Goal: Information Seeking & Learning: Understand process/instructions

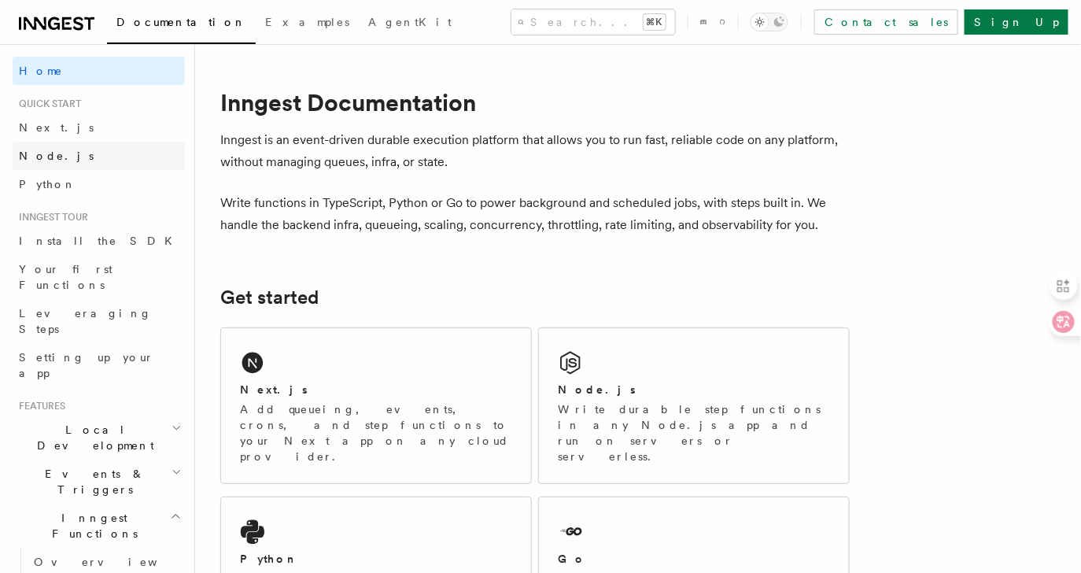
click at [109, 157] on link "Node.js" at bounding box center [99, 156] width 172 height 28
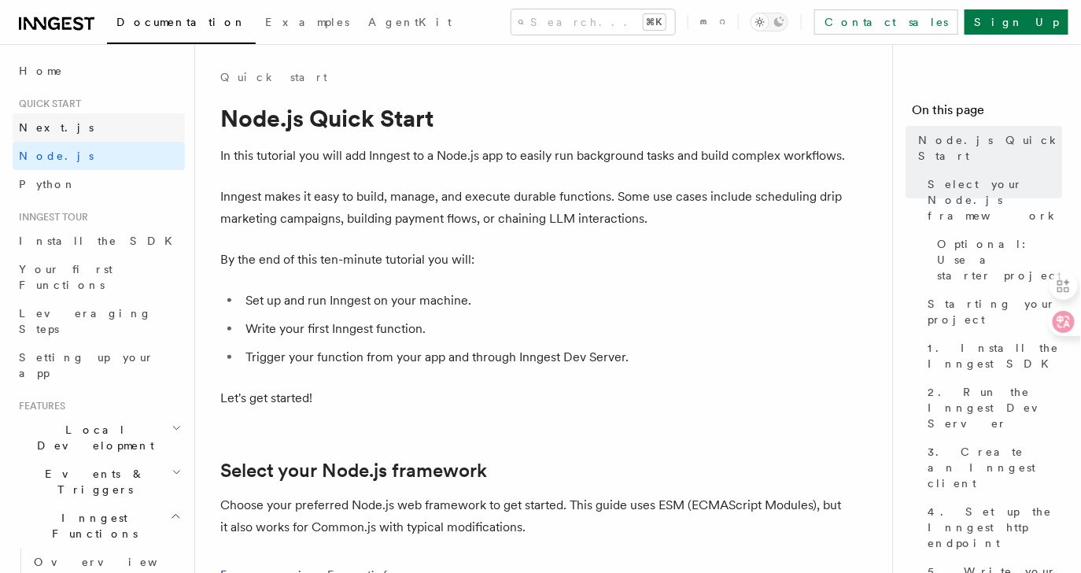
click at [100, 121] on link "Next.js" at bounding box center [99, 127] width 172 height 28
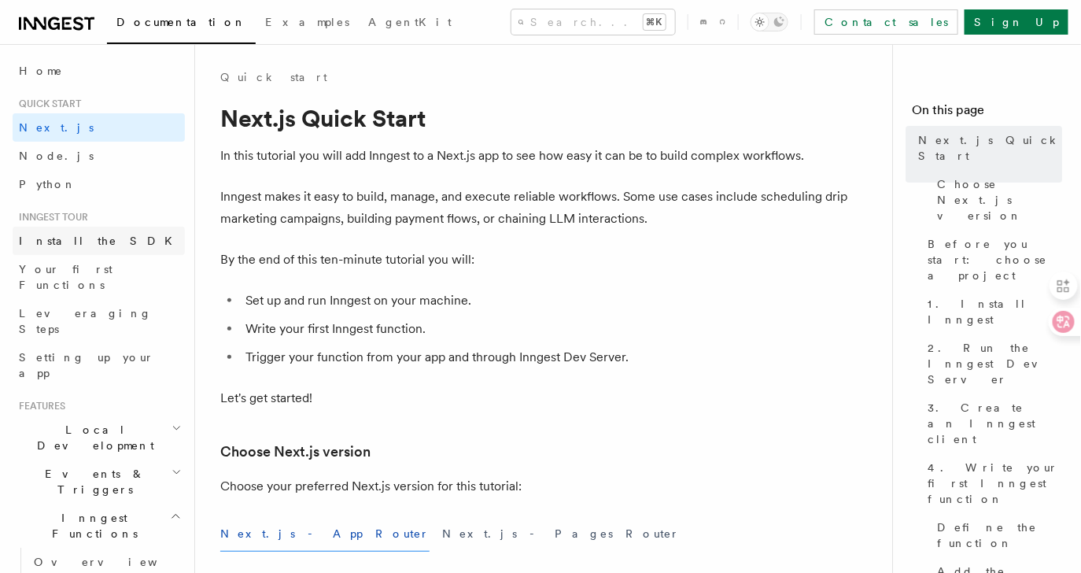
click at [76, 253] on link "Install the SDK" at bounding box center [99, 241] width 172 height 28
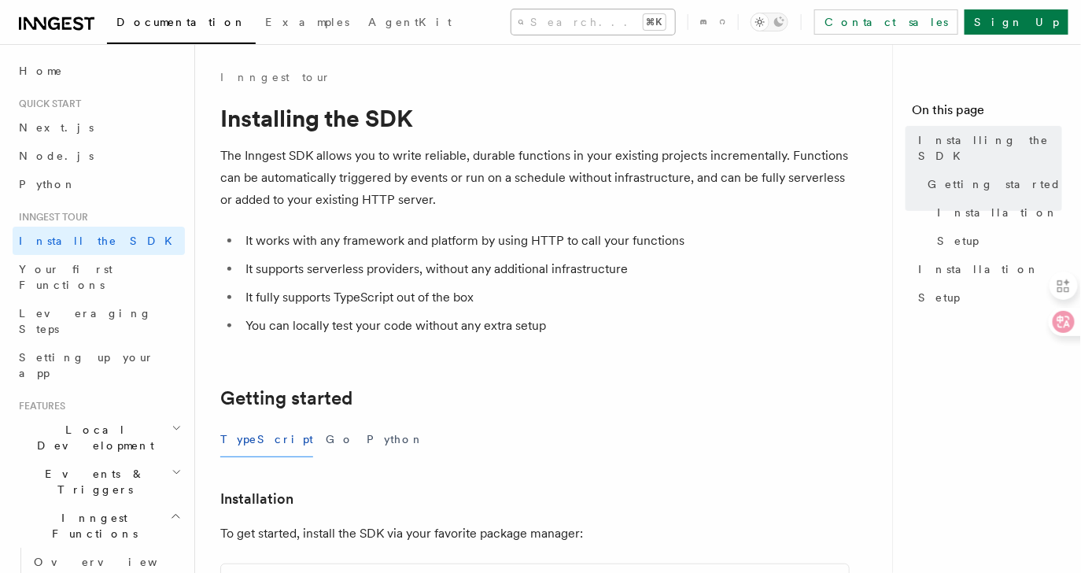
click at [543, 17] on button "Search... ⌘K" at bounding box center [593, 21] width 164 height 25
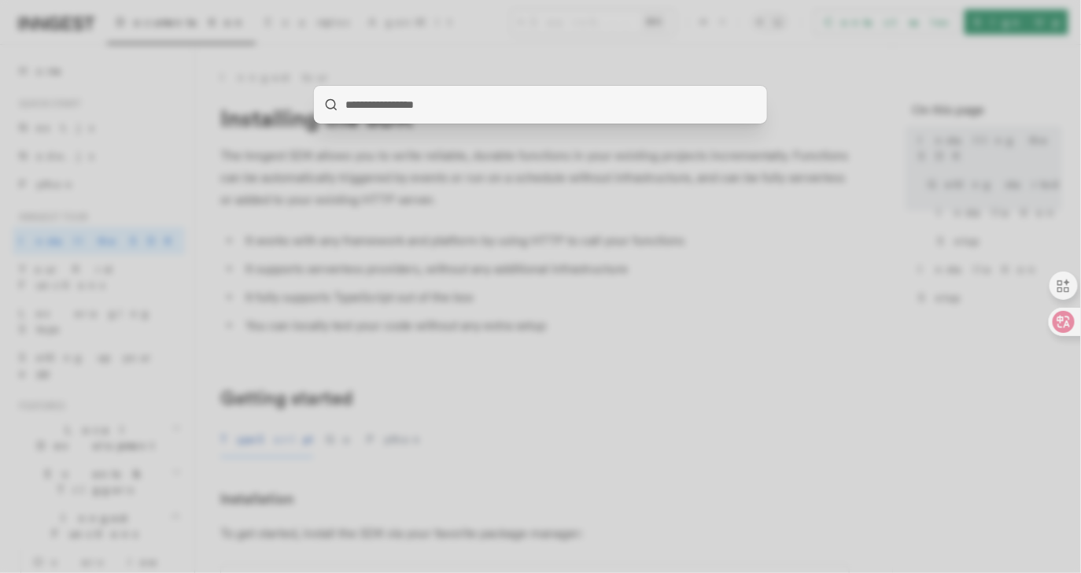
paste input "**********"
type input "**********"
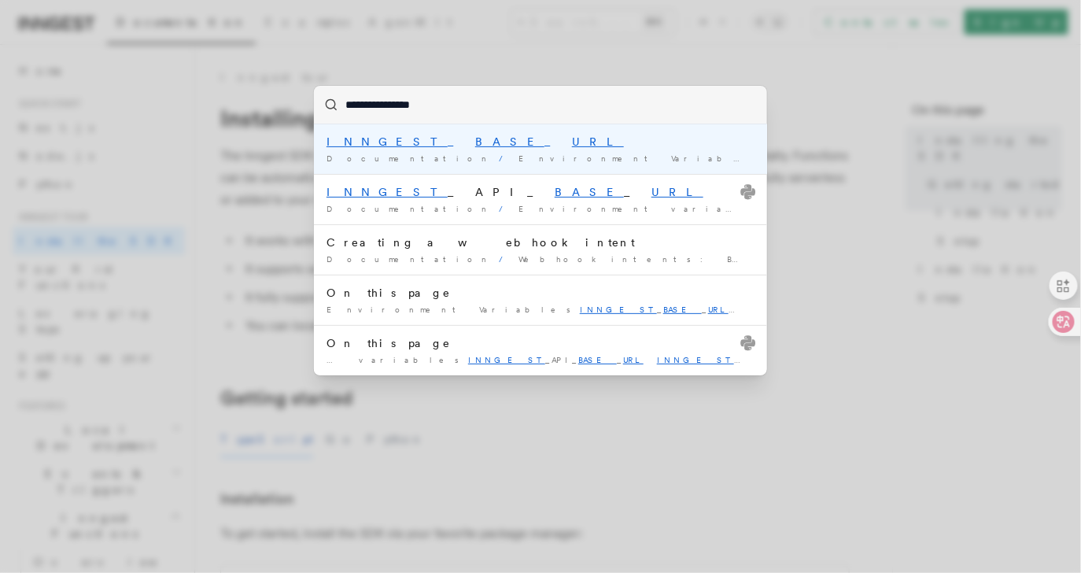
click at [471, 153] on div "Documentation / Environment Variables /" at bounding box center [541, 159] width 428 height 12
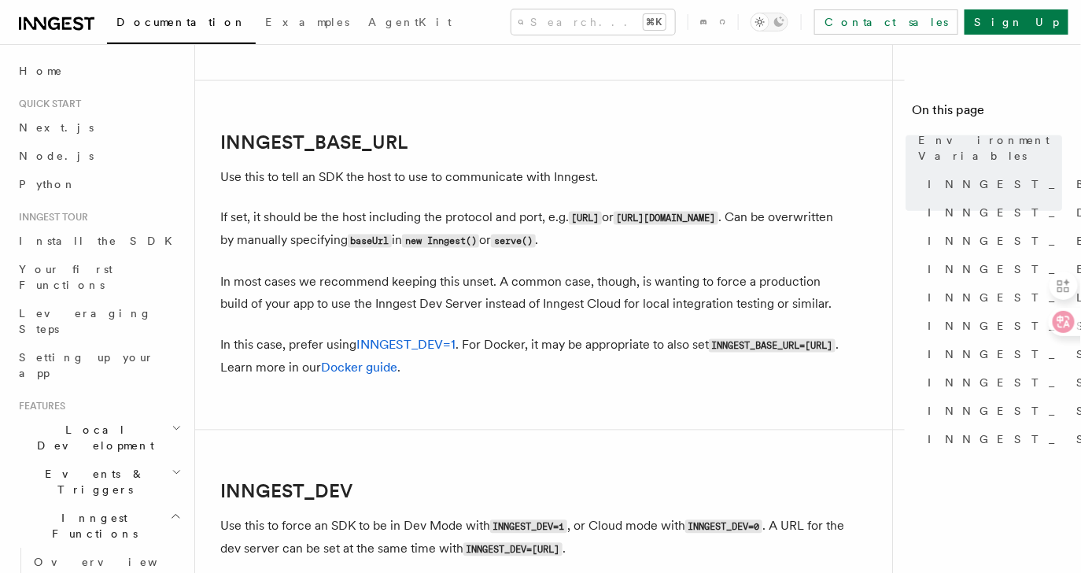
scroll to position [727, 0]
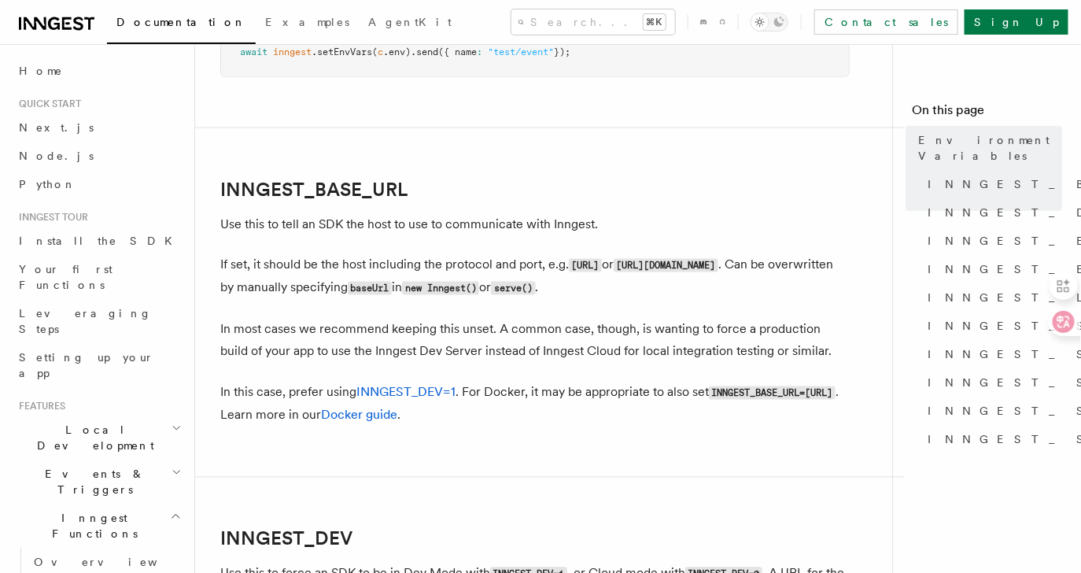
click at [602, 269] on code "[URL]" at bounding box center [585, 265] width 33 height 13
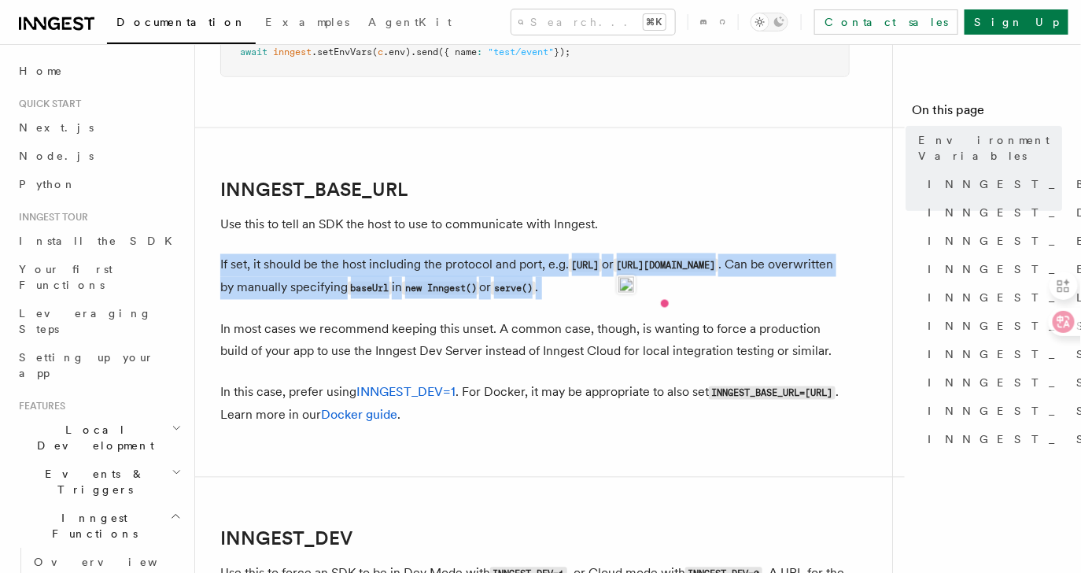
click at [440, 260] on p "If set, it should be the host including the protocol and port, e.g. [URL] or [U…" at bounding box center [534, 277] width 629 height 46
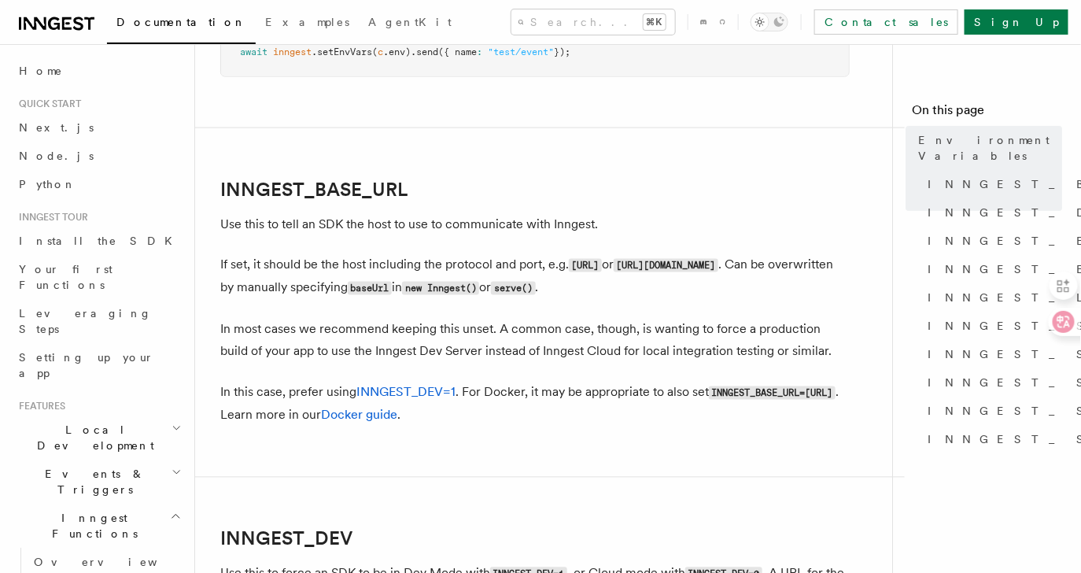
click at [440, 260] on p "If set, it should be the host including the protocol and port, e.g. [URL] or [U…" at bounding box center [534, 277] width 629 height 46
click at [430, 327] on p "In most cases we recommend keeping this unset. A common case, though, is wantin…" at bounding box center [534, 341] width 629 height 44
click at [456, 325] on p "In most cases we recommend keeping this unset. A common case, though, is wantin…" at bounding box center [534, 341] width 629 height 44
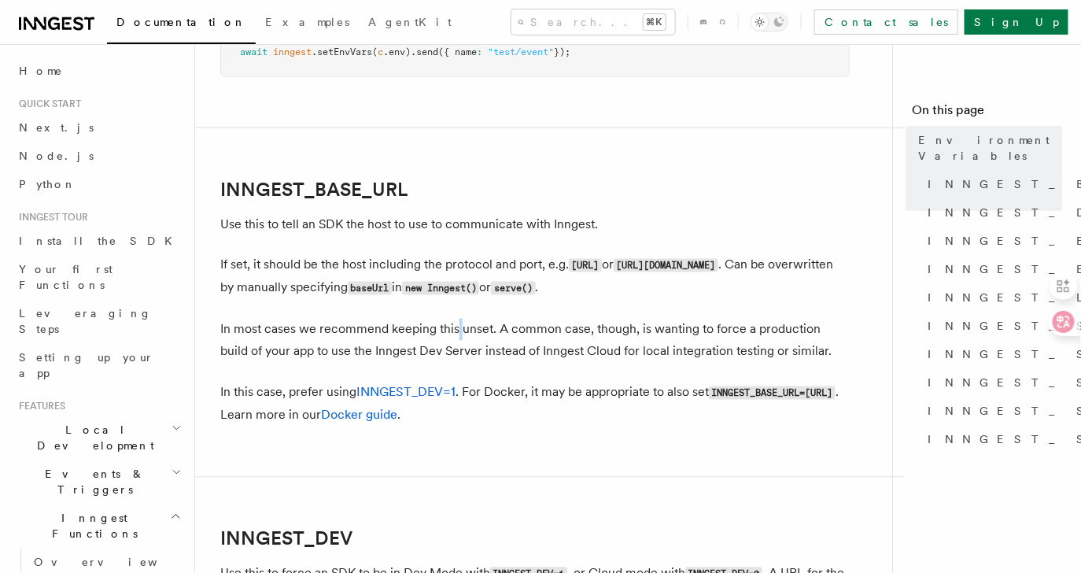
click at [414, 346] on p "In most cases we recommend keeping this unset. A common case, though, is wantin…" at bounding box center [534, 341] width 629 height 44
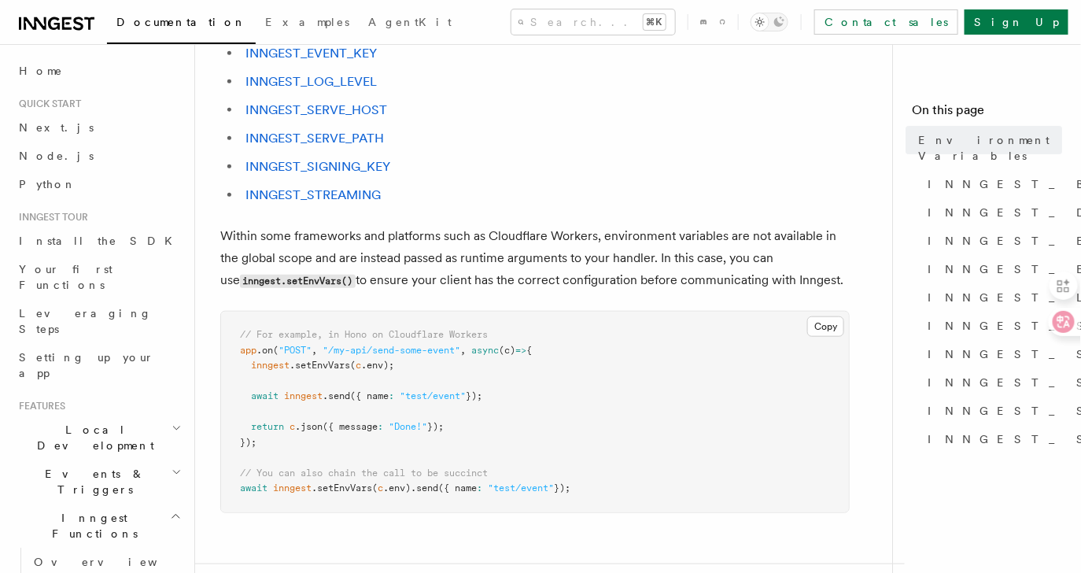
scroll to position [297, 0]
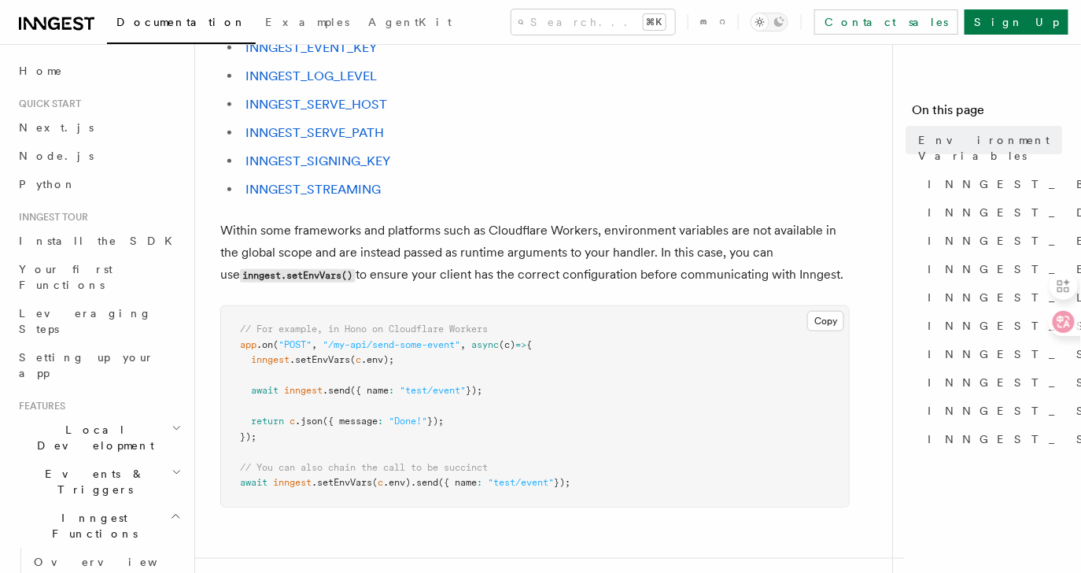
click at [414, 346] on span ""/my-api/send-some-event"" at bounding box center [392, 344] width 138 height 11
click at [394, 394] on span ":" at bounding box center [392, 390] width 6 height 11
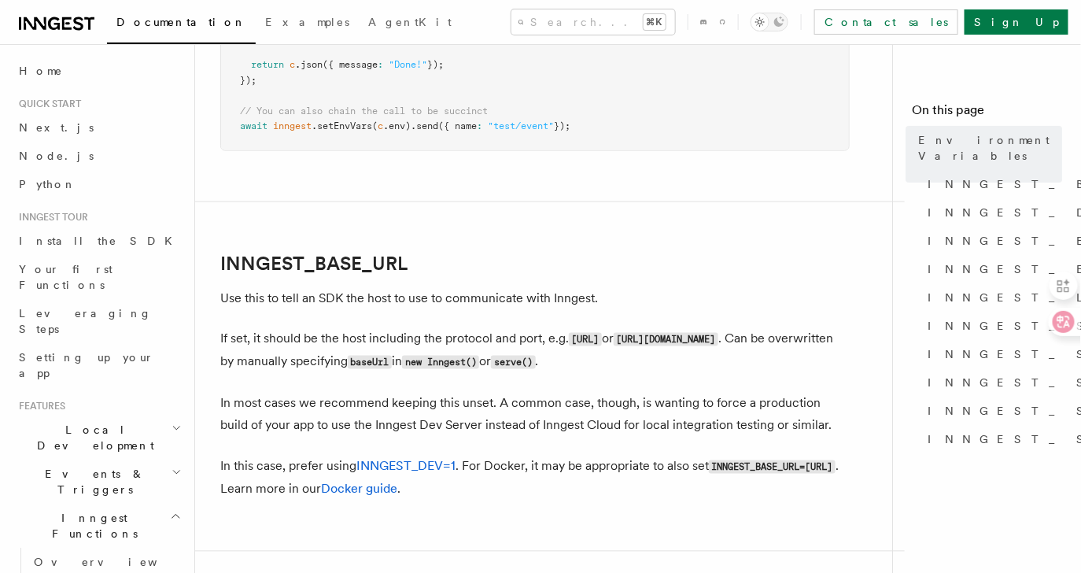
scroll to position [625, 0]
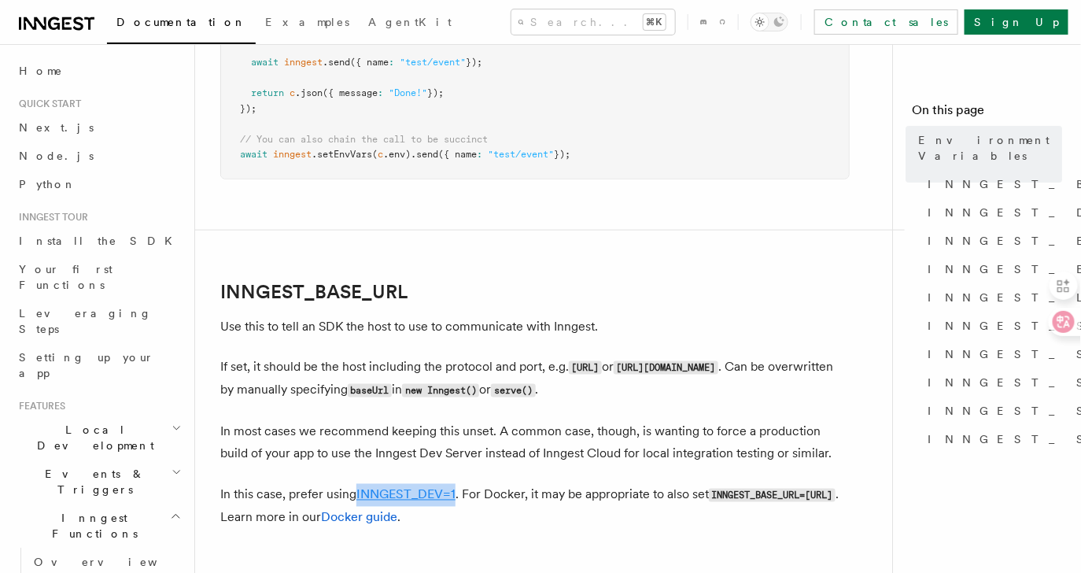
drag, startPoint x: 458, startPoint y: 493, endPoint x: 360, endPoint y: 495, distance: 98.4
click at [360, 495] on p "In this case, prefer using INNGEST_DEV=1 . For Docker, it may be appropriate to…" at bounding box center [534, 506] width 629 height 45
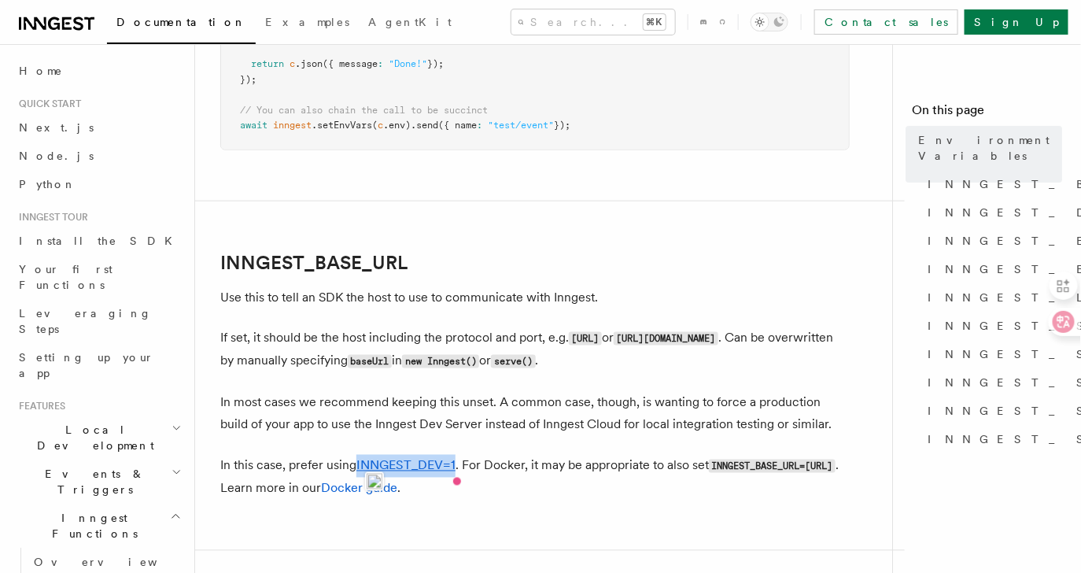
scroll to position [655, 0]
click at [709, 471] on code "INNGEST_BASE_URL=[URL]" at bounding box center [772, 464] width 127 height 13
drag, startPoint x: 493, startPoint y: 426, endPoint x: 495, endPoint y: 485, distance: 59.0
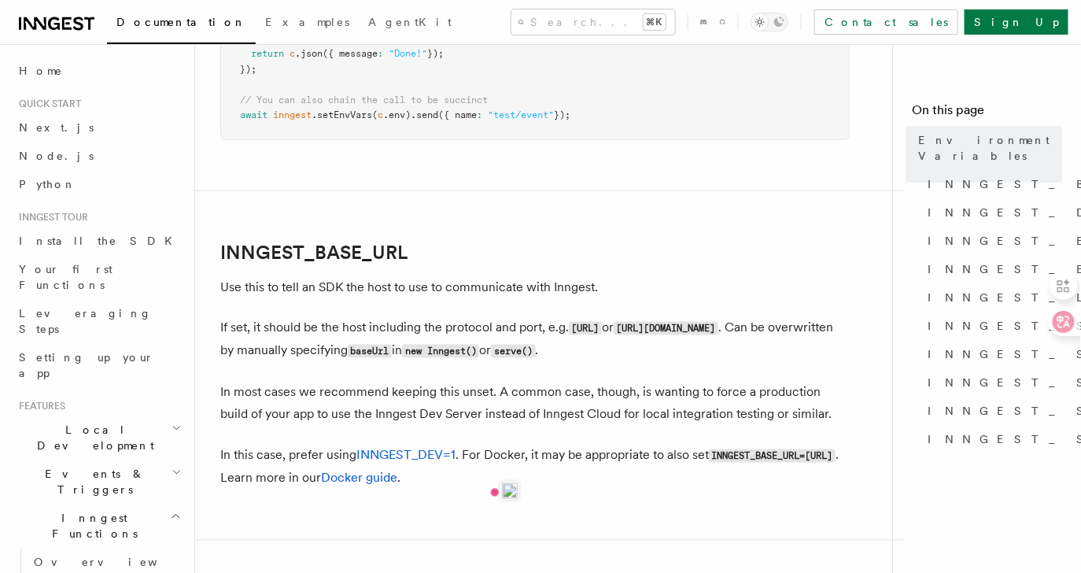
scroll to position [665, 0]
click at [371, 289] on p "Use this to tell an SDK the host to use to communicate with Inngest." at bounding box center [534, 286] width 629 height 22
click at [360, 285] on p "Use this to tell an SDK the host to use to communicate with Inngest." at bounding box center [534, 286] width 629 height 22
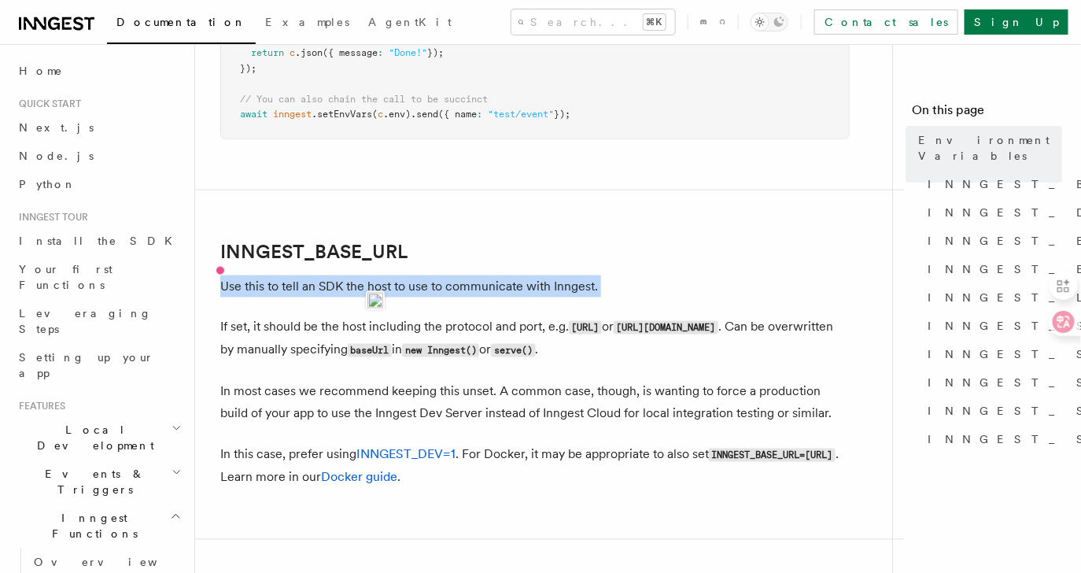
click at [334, 325] on p "If set, it should be the host including the protocol and port, e.g. [URL] or [U…" at bounding box center [534, 339] width 629 height 46
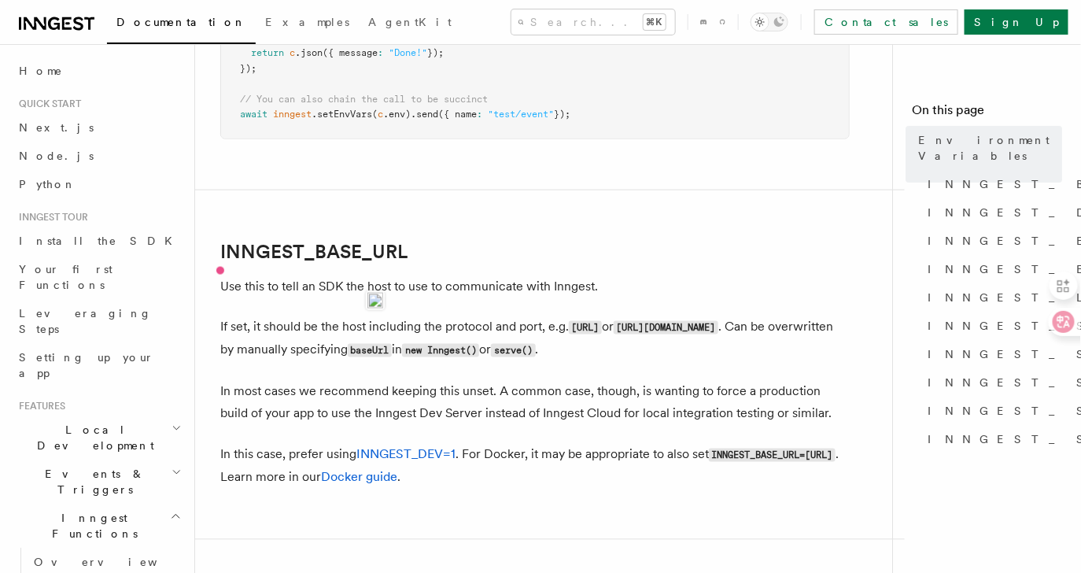
click at [334, 325] on p "If set, it should be the host including the protocol and port, e.g. [URL] or [U…" at bounding box center [534, 339] width 629 height 46
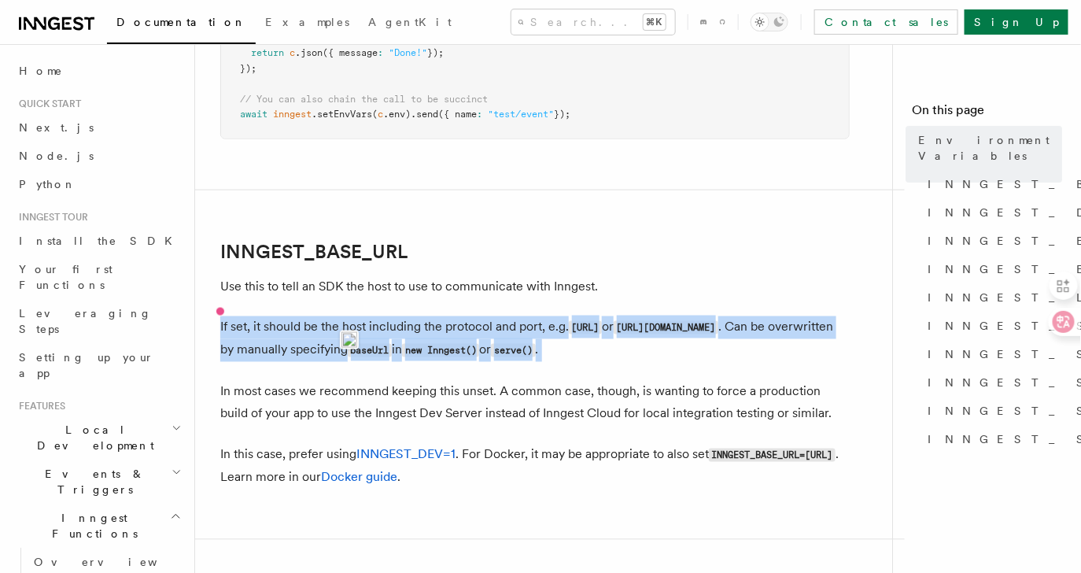
click at [411, 330] on p "If set, it should be the host including the protocol and port, e.g. [URL] or [U…" at bounding box center [534, 339] width 629 height 46
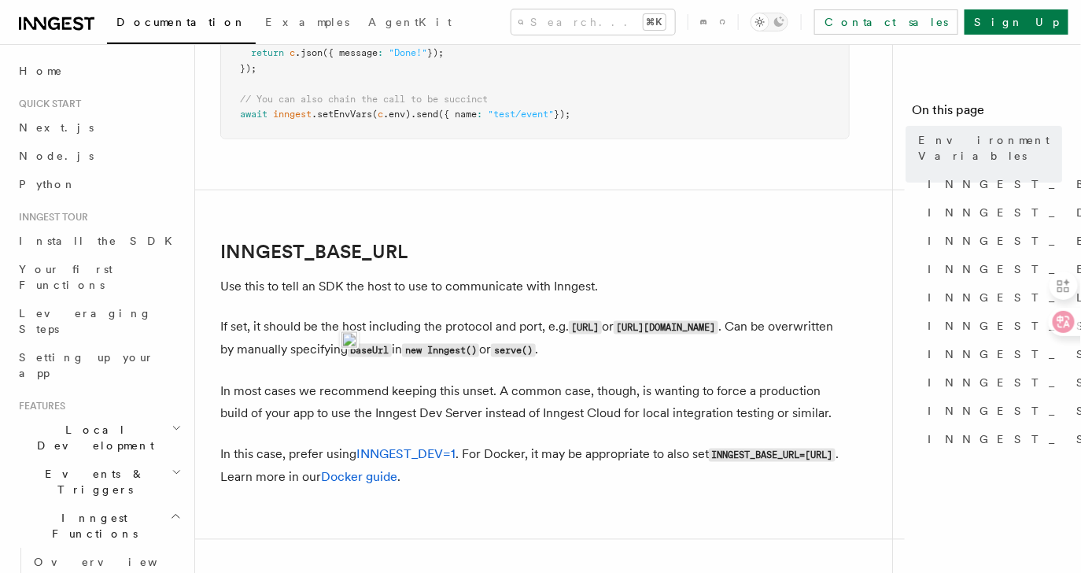
click at [411, 330] on p "If set, it should be the host including the protocol and port, e.g. [URL] or [U…" at bounding box center [534, 339] width 629 height 46
click at [444, 335] on p "If set, it should be the host including the protocol and port, e.g. [URL] or [U…" at bounding box center [534, 339] width 629 height 46
click at [457, 334] on p "If set, it should be the host including the protocol and port, e.g. [URL] or [U…" at bounding box center [534, 339] width 629 height 46
click at [521, 321] on p "If set, it should be the host including the protocol and port, e.g. [URL] or [U…" at bounding box center [534, 339] width 629 height 46
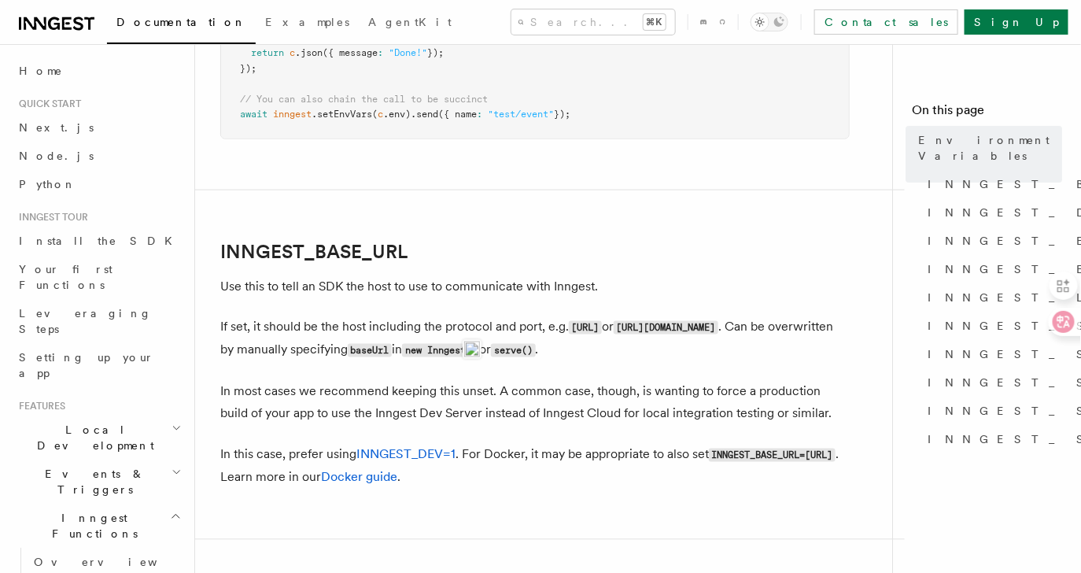
click at [521, 321] on p "If set, it should be the host including the protocol and port, e.g. [URL] or [U…" at bounding box center [534, 339] width 629 height 46
click at [417, 356] on p "If set, it should be the host including the protocol and port, e.g. [URL] or [U…" at bounding box center [534, 339] width 629 height 46
click at [376, 352] on p "If set, it should be the host including the protocol and port, e.g. [URL] or [U…" at bounding box center [534, 339] width 629 height 46
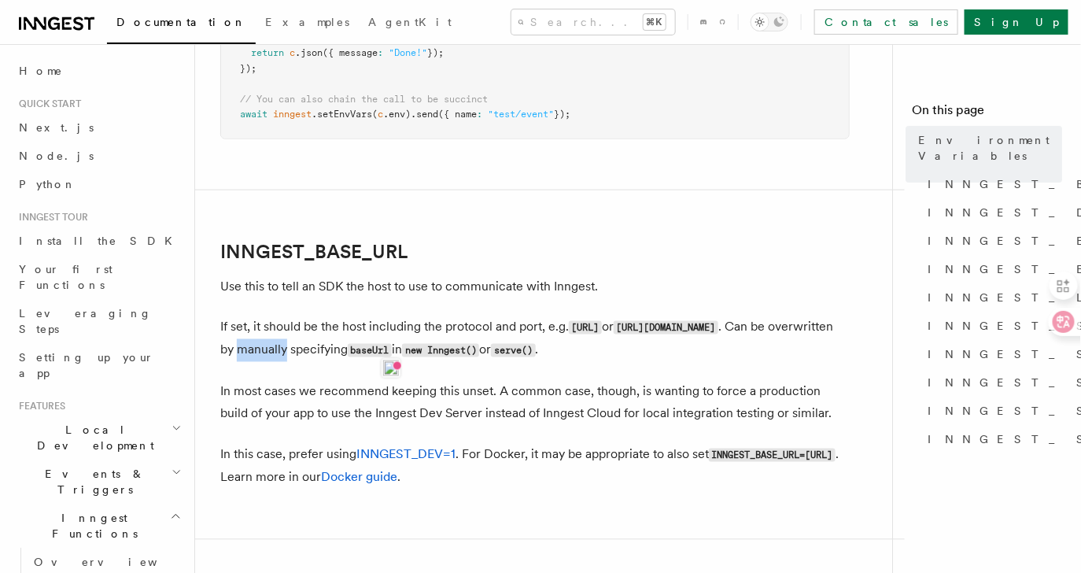
click at [428, 352] on p "If set, it should be the host including the protocol and port, e.g. [URL] or [U…" at bounding box center [534, 339] width 629 height 46
click at [408, 394] on p "In most cases we recommend keeping this unset. A common case, though, is wantin…" at bounding box center [534, 403] width 629 height 44
click at [477, 389] on p "In most cases we recommend keeping this unset. A common case, though, is wantin…" at bounding box center [534, 403] width 629 height 44
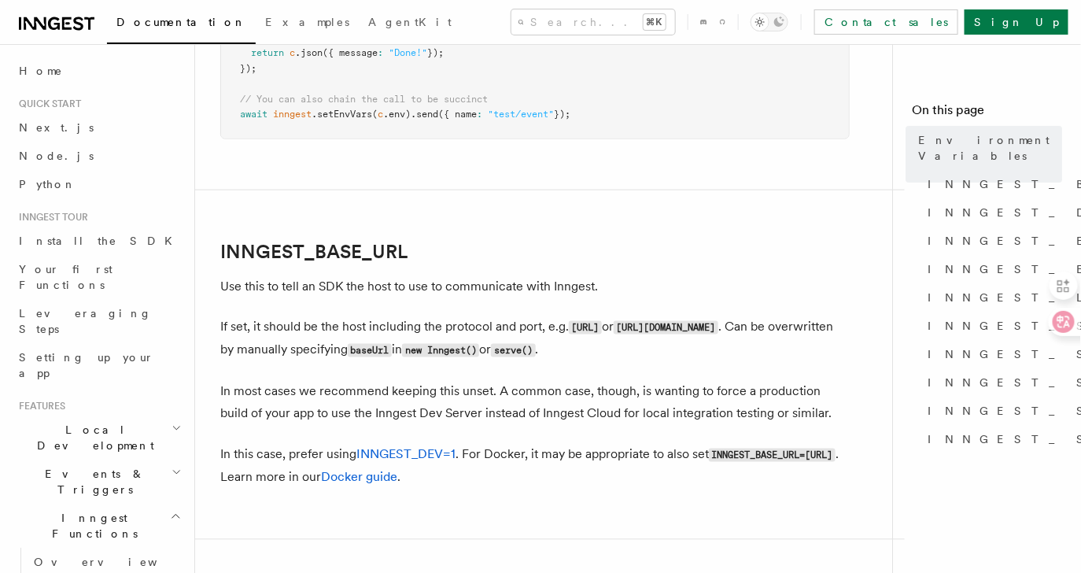
click at [477, 389] on p "In most cases we recommend keeping this unset. A common case, though, is wantin…" at bounding box center [534, 403] width 629 height 44
click at [563, 397] on p "In most cases we recommend keeping this unset. A common case, though, is wantin…" at bounding box center [534, 403] width 629 height 44
click at [666, 403] on p "In most cases we recommend keeping this unset. A common case, though, is wantin…" at bounding box center [534, 403] width 629 height 44
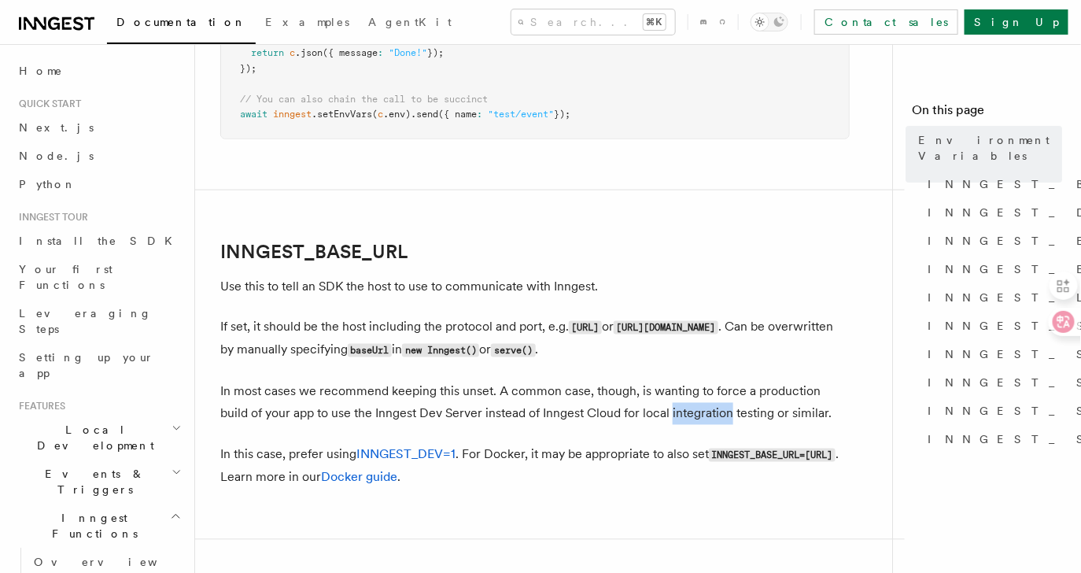
click at [666, 403] on p "In most cases we recommend keeping this unset. A common case, though, is wantin…" at bounding box center [534, 403] width 629 height 44
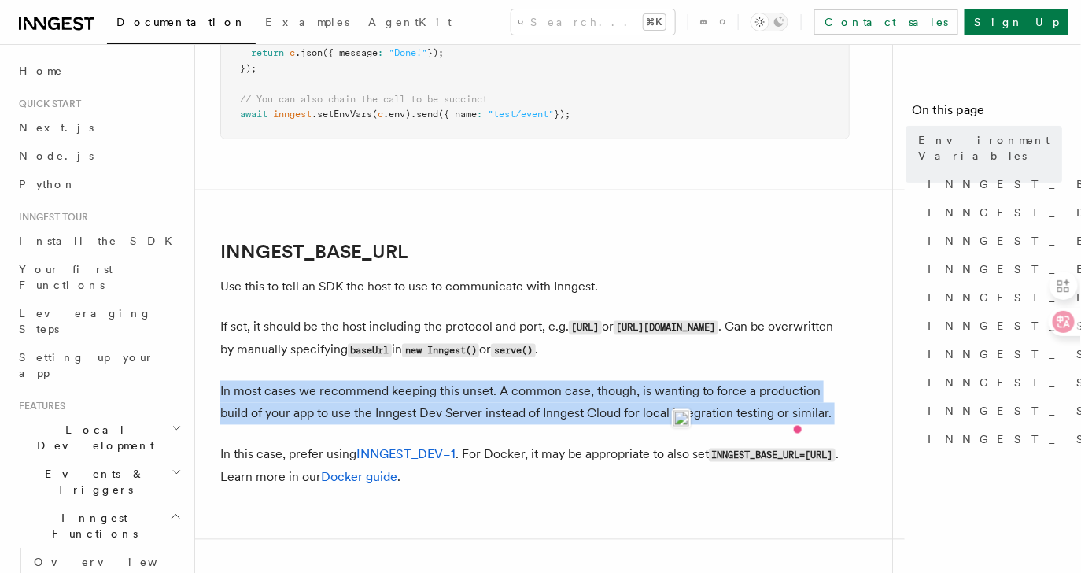
click at [684, 416] on img at bounding box center [681, 419] width 16 height 16
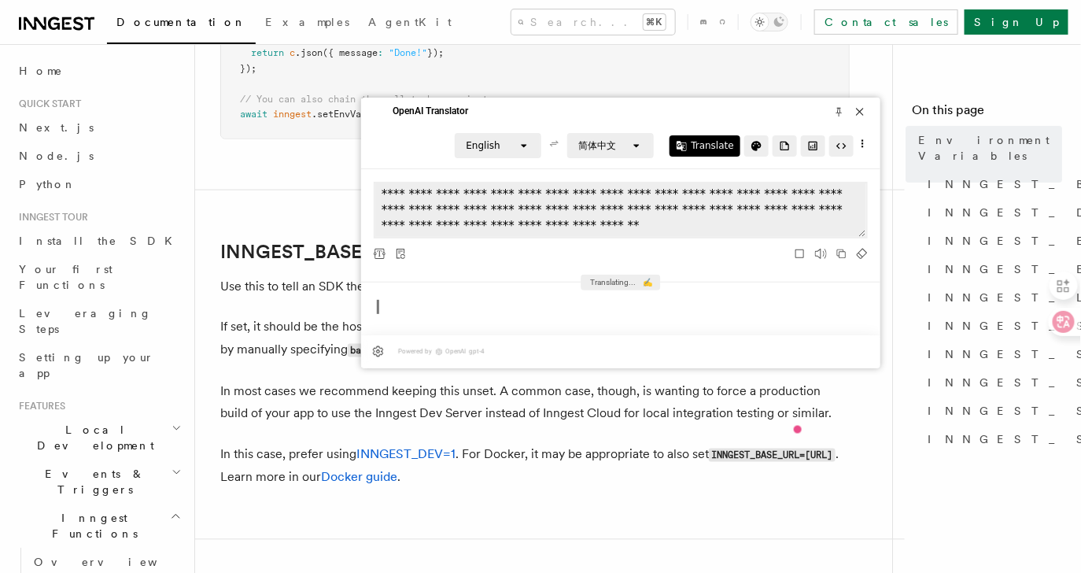
drag, startPoint x: 622, startPoint y: 203, endPoint x: 561, endPoint y: 168, distance: 70.2
click at [561, 168] on div "English open 简体中文 open Translate" at bounding box center [620, 146] width 519 height 46
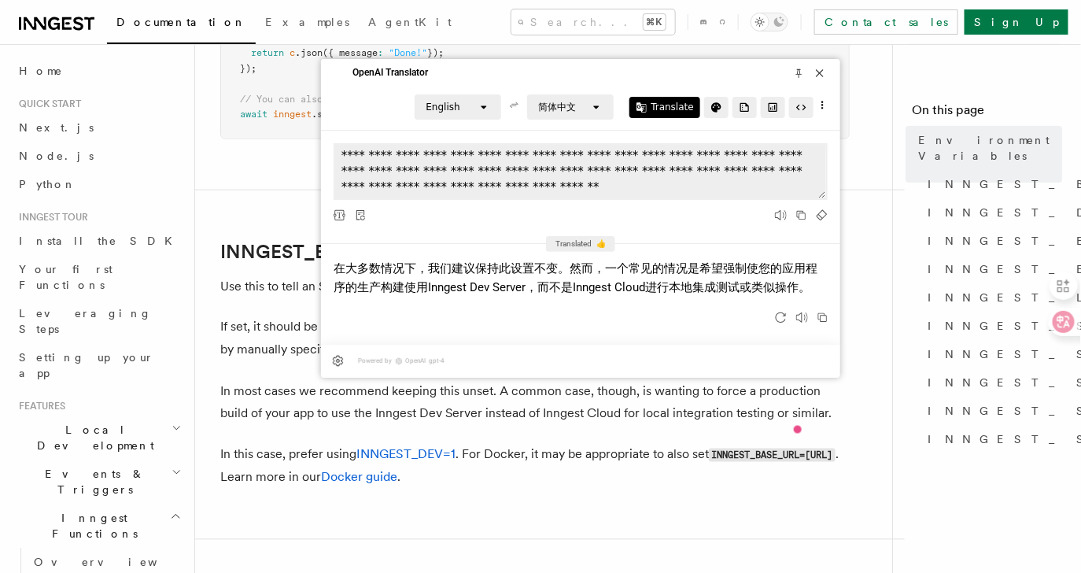
drag, startPoint x: 548, startPoint y: 108, endPoint x: 508, endPoint y: 68, distance: 56.7
click at [508, 68] on div "OpenAI Translator" at bounding box center [580, 71] width 519 height 25
click at [493, 401] on p "In most cases we recommend keeping this unset. A common case, though, is wantin…" at bounding box center [534, 403] width 629 height 44
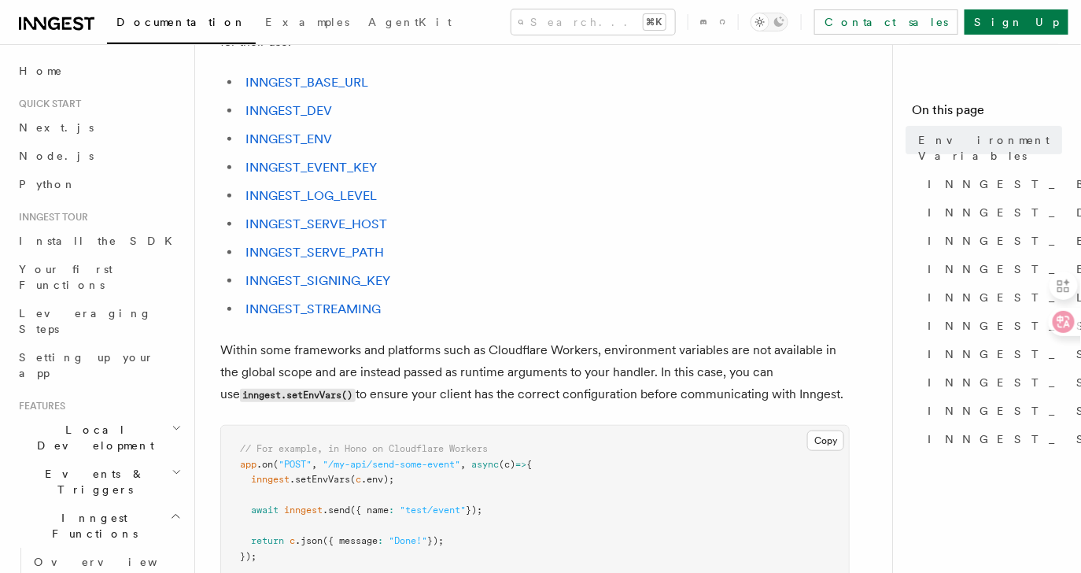
scroll to position [177, 0]
click at [334, 87] on link "INNGEST_BASE_URL" at bounding box center [306, 82] width 123 height 15
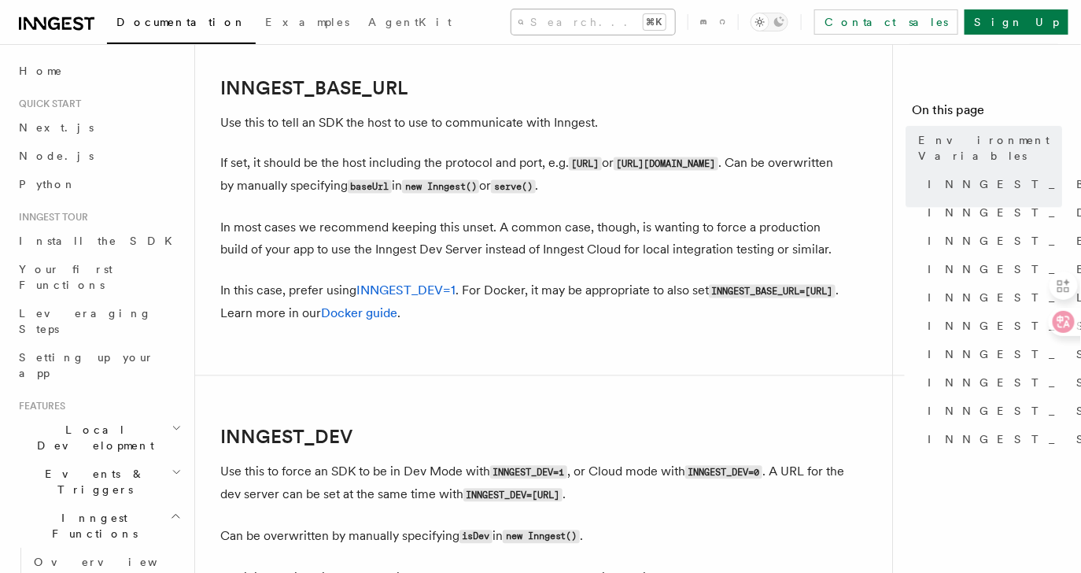
scroll to position [829, 0]
click at [514, 10] on button "Search... ⌘K" at bounding box center [593, 21] width 164 height 25
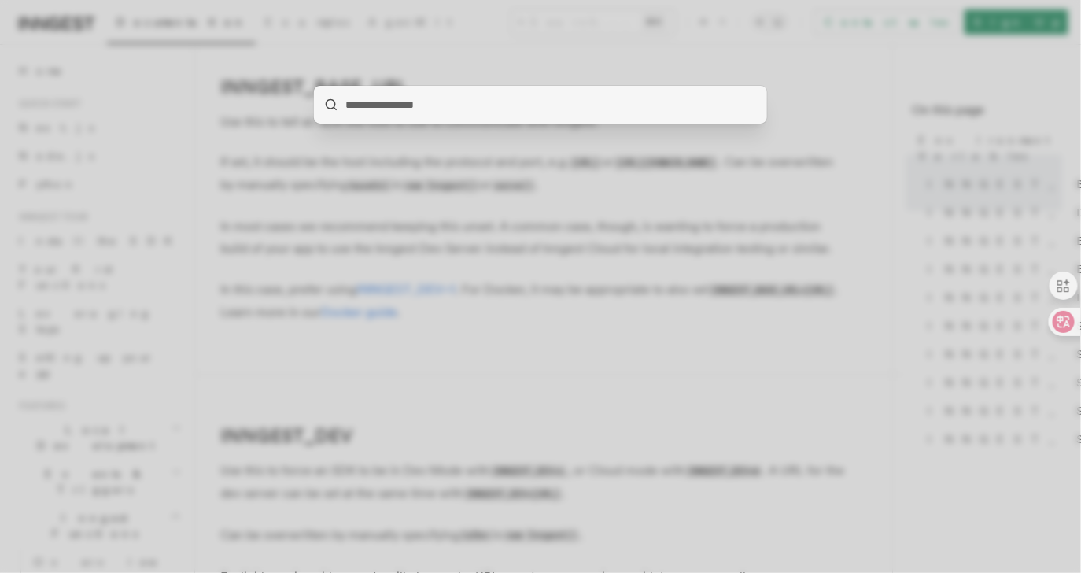
type input "**********"
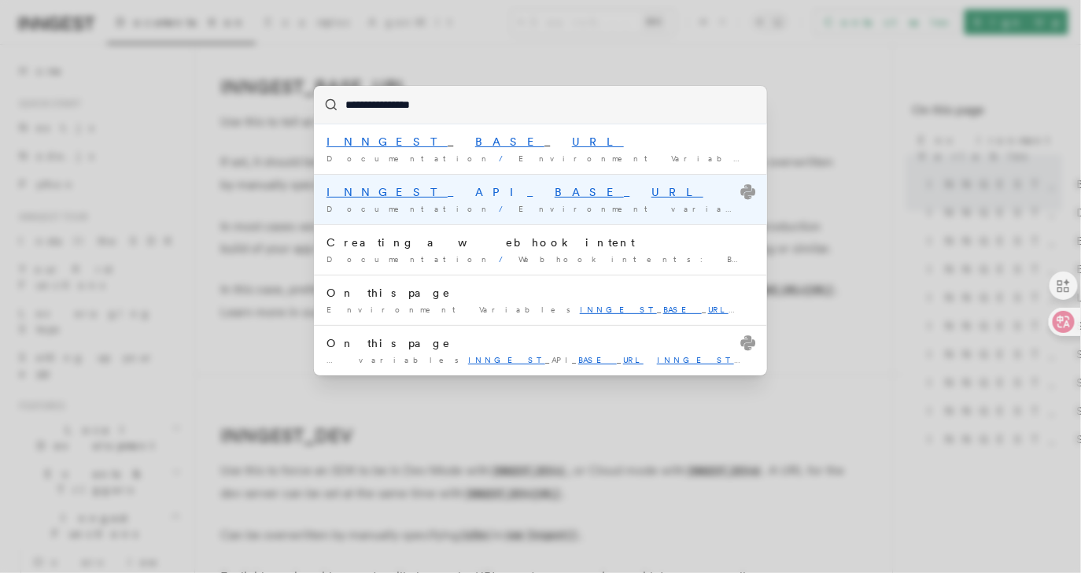
click at [493, 193] on div "INNGEST _API_ BASE _ URL" at bounding box center [541, 192] width 428 height 16
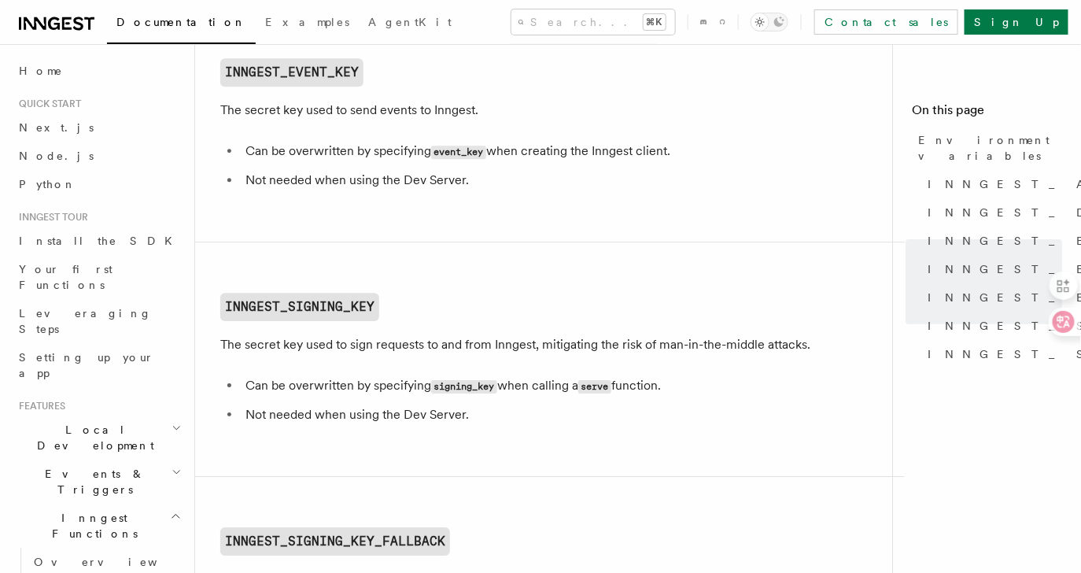
scroll to position [1455, 0]
